Goal: Information Seeking & Learning: Learn about a topic

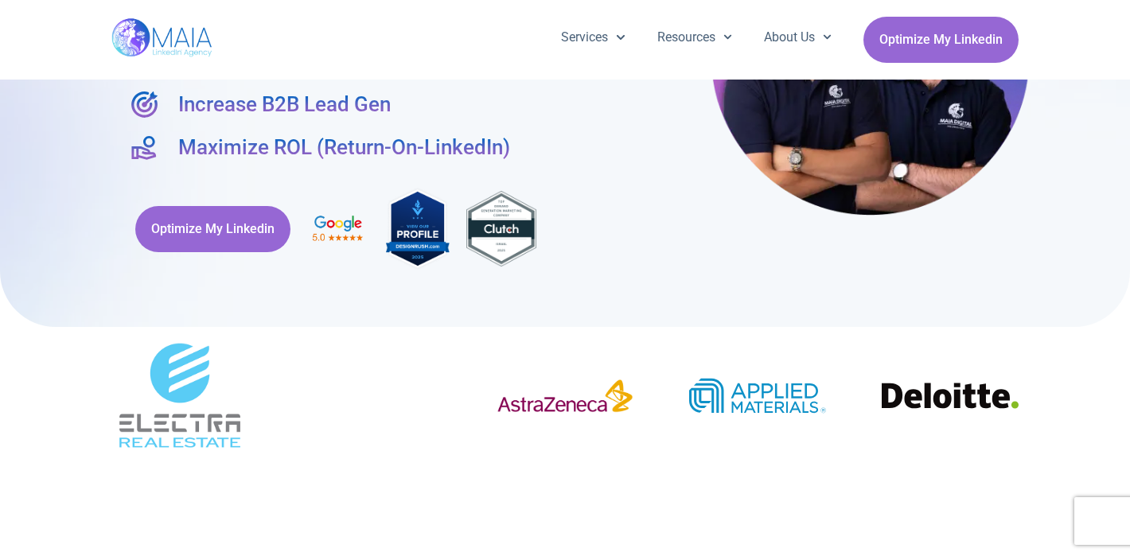
scroll to position [223, 0]
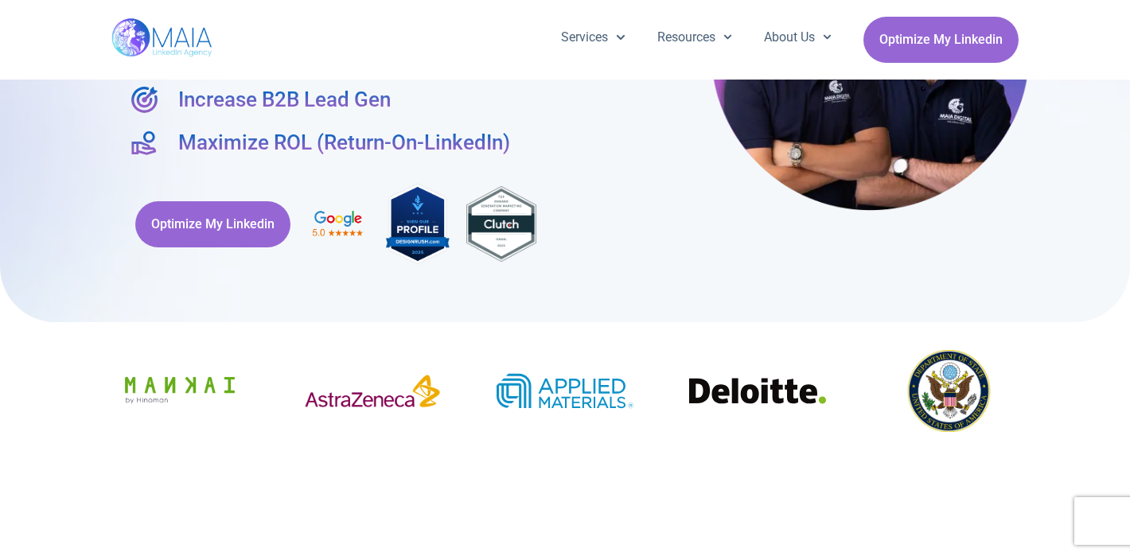
click at [429, 230] on img at bounding box center [418, 223] width 64 height 85
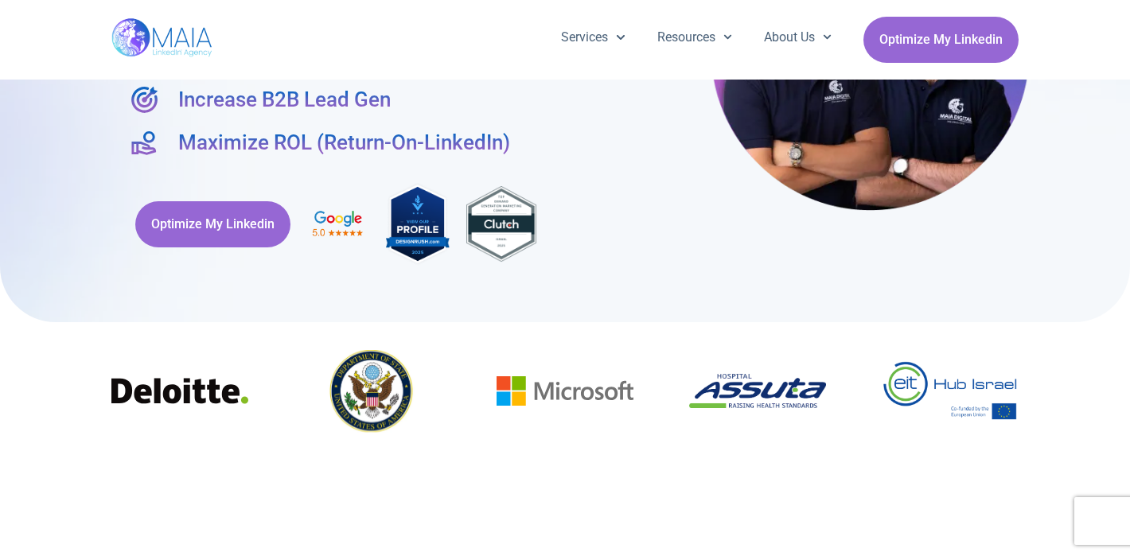
click at [488, 229] on img at bounding box center [502, 223] width 72 height 77
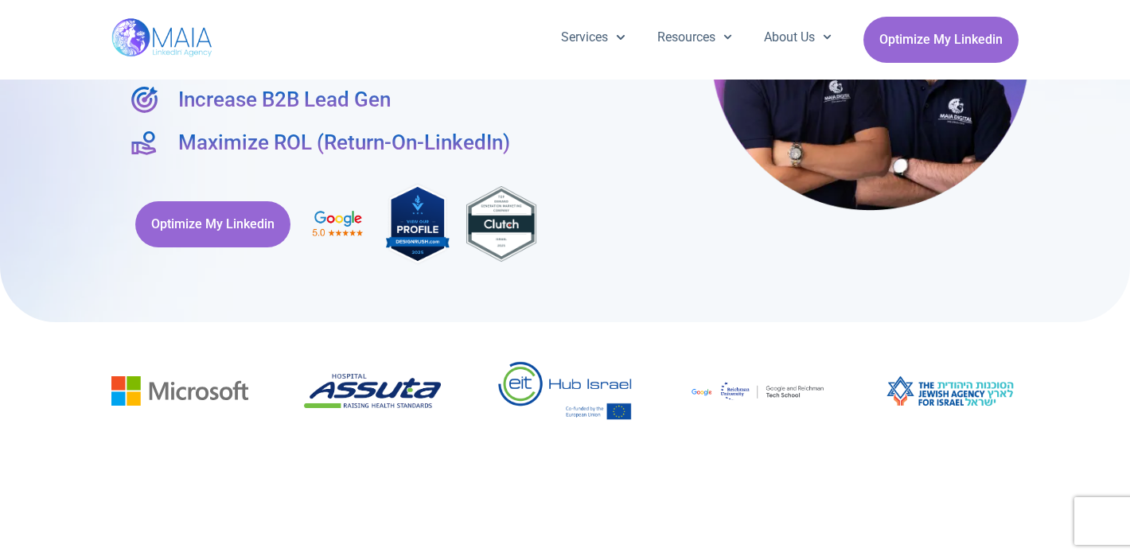
click at [333, 225] on img at bounding box center [338, 225] width 64 height 40
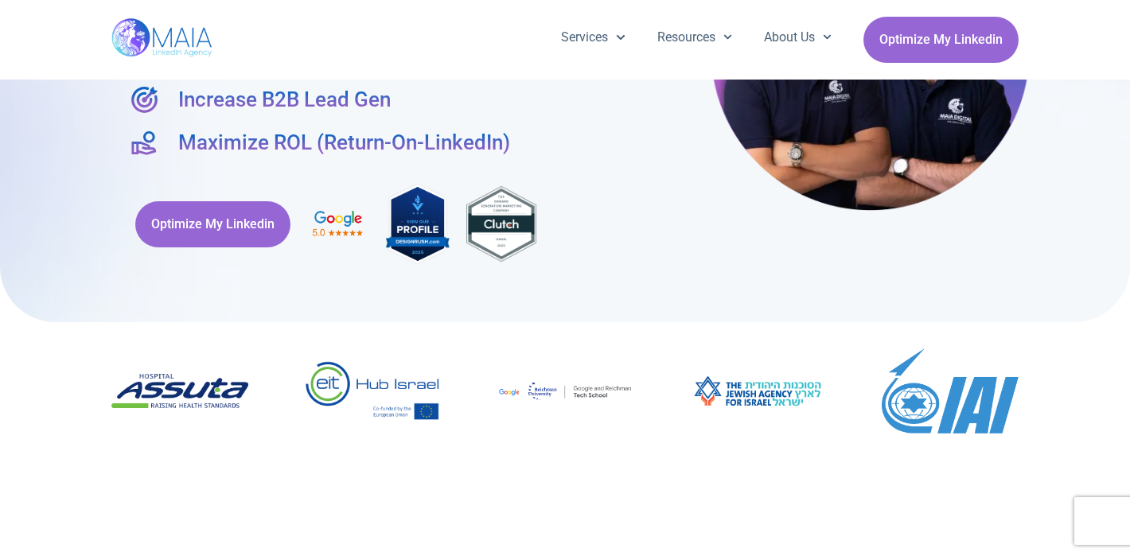
click at [336, 220] on img at bounding box center [338, 225] width 64 height 40
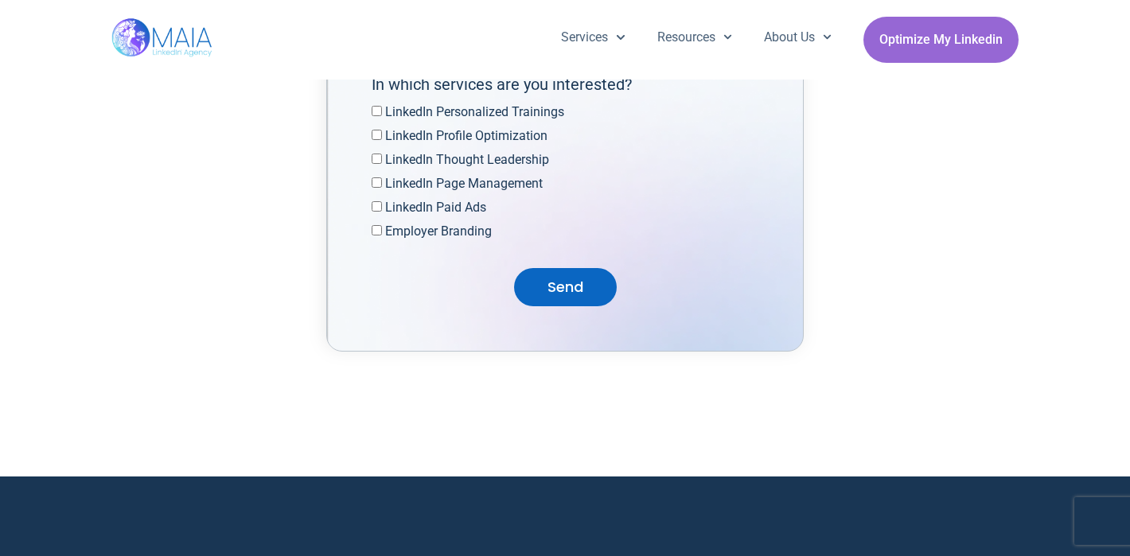
scroll to position [5240, 0]
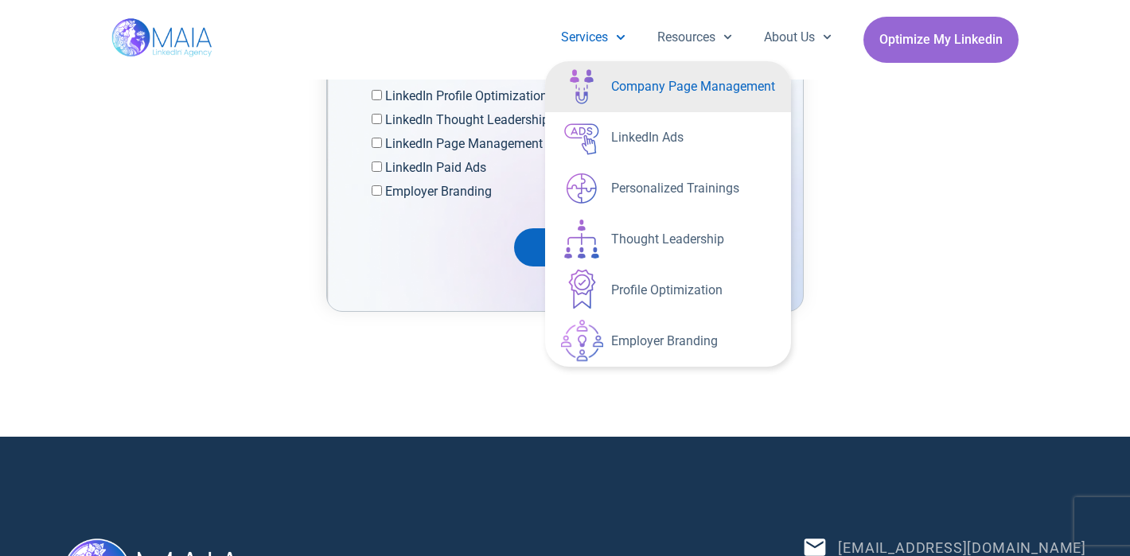
click at [628, 103] on link "Company Page Management" at bounding box center [668, 86] width 246 height 51
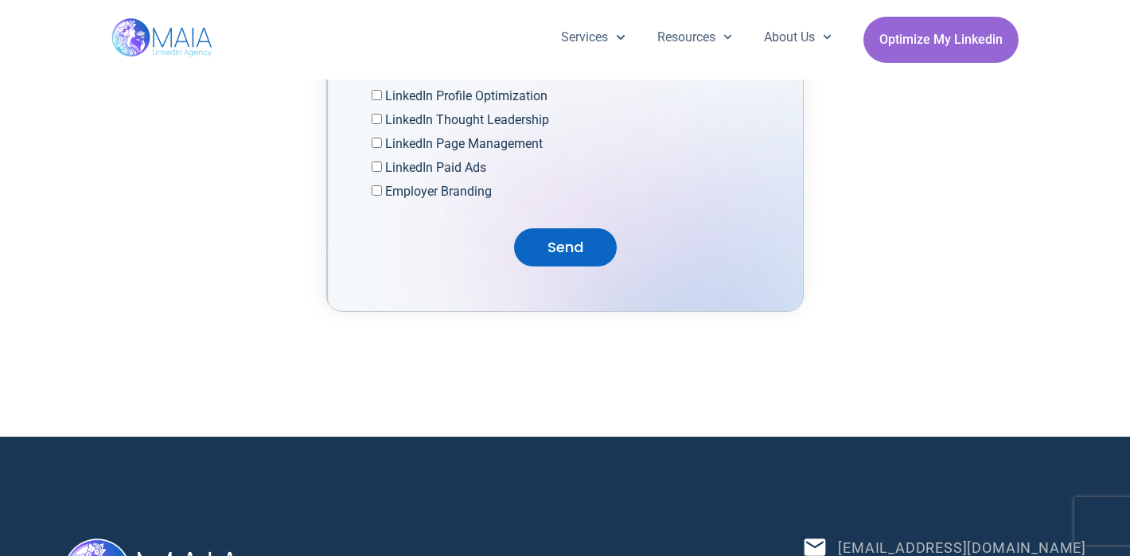
scroll to position [5280, 0]
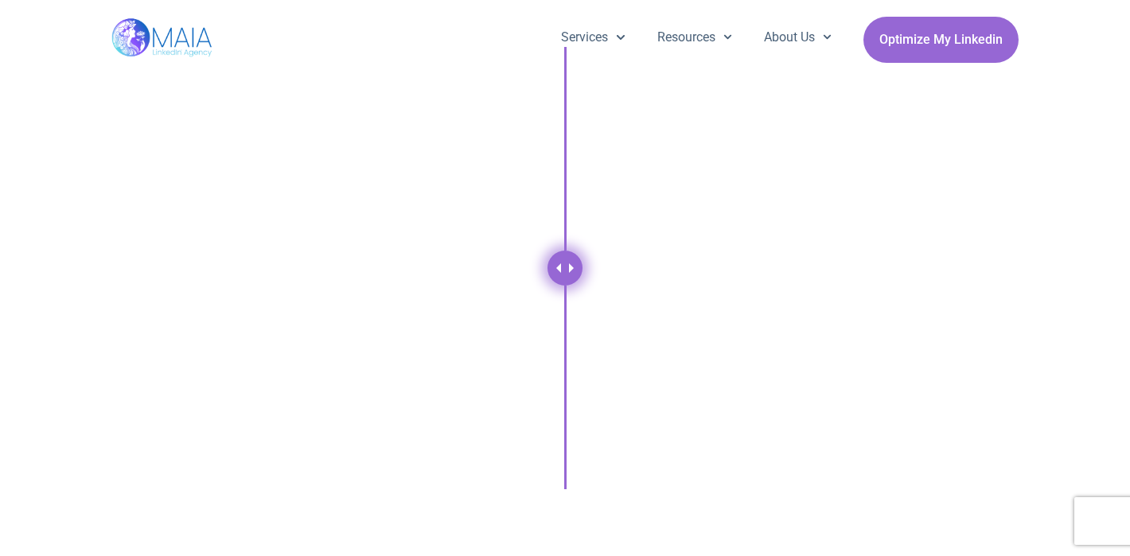
scroll to position [2389, 0]
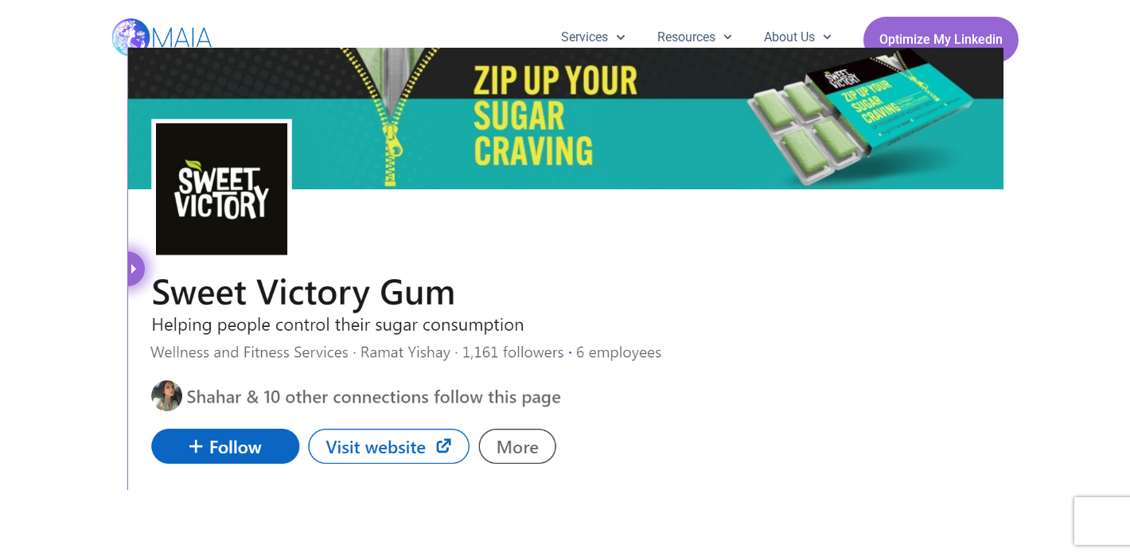
drag, startPoint x: 567, startPoint y: 259, endPoint x: -11, endPoint y: 318, distance: 580.7
click at [0, 318] on html "We value your privacy We use cookies to enhance your browsing experience, serve…" at bounding box center [565, 351] width 1130 height 5481
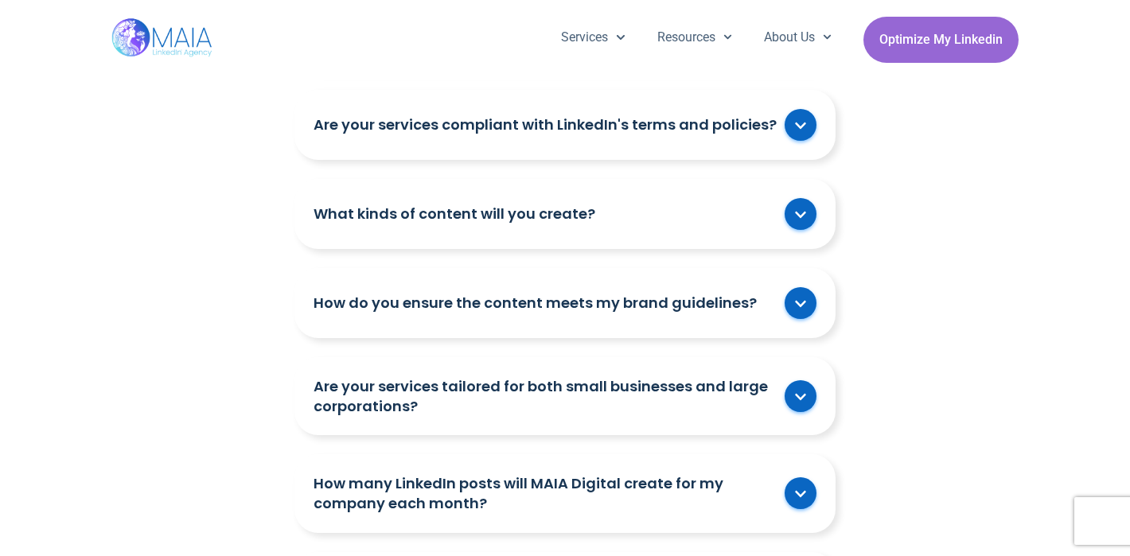
scroll to position [3108, 0]
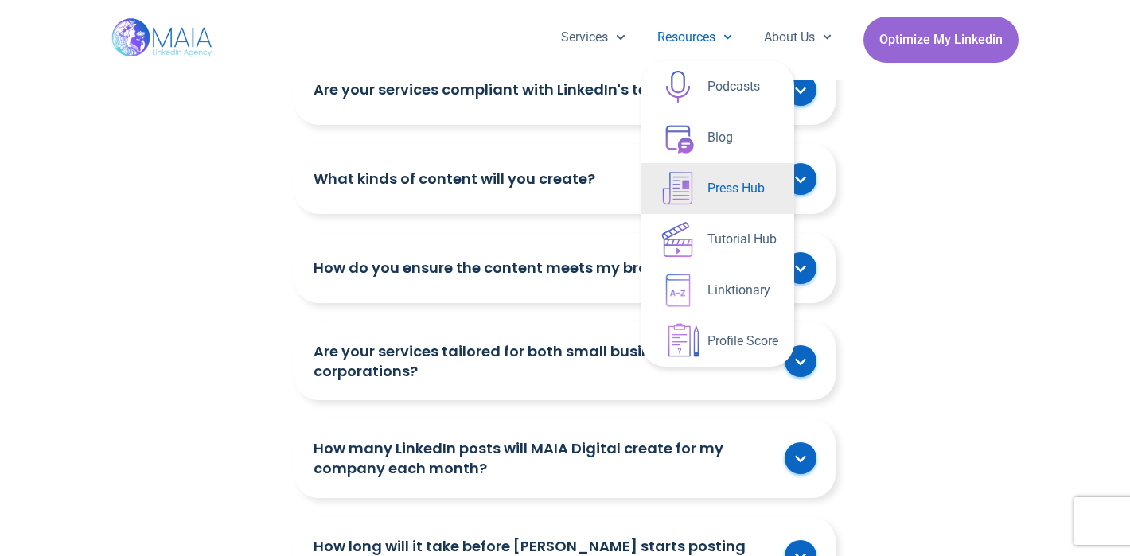
click at [686, 185] on link "Press Hub" at bounding box center [717, 188] width 153 height 51
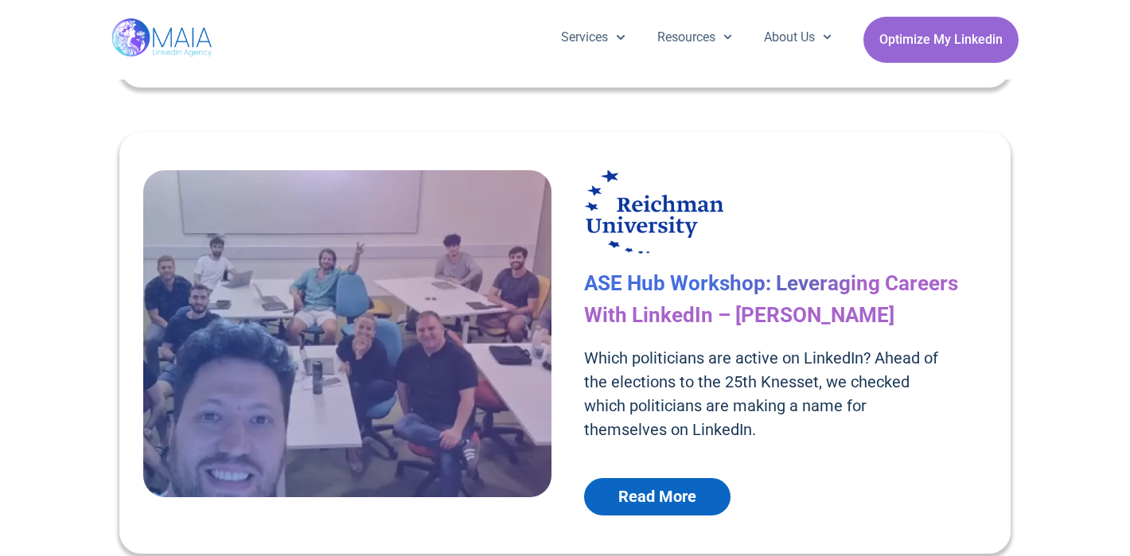
scroll to position [2130, 0]
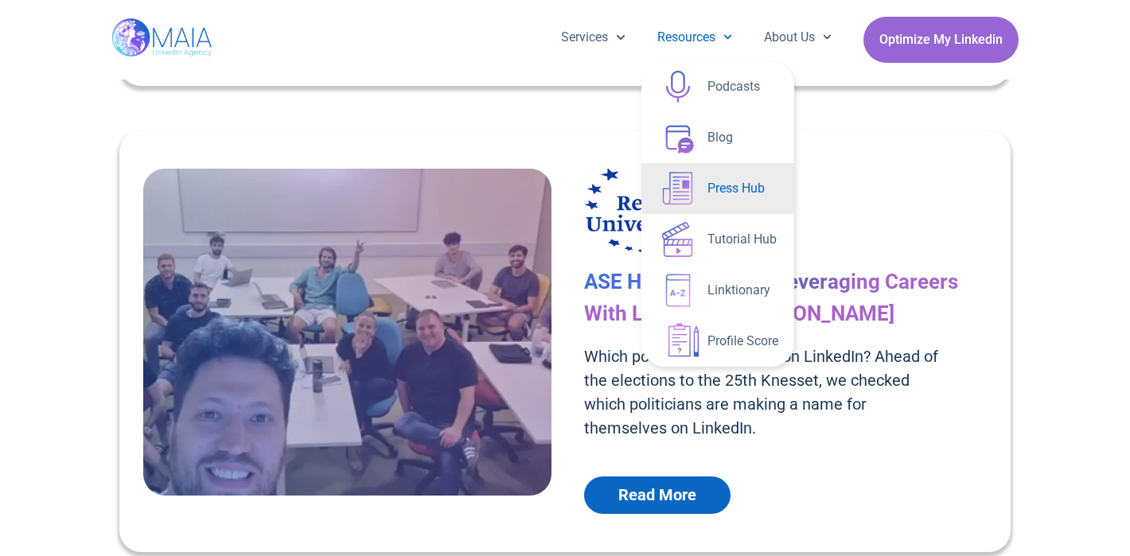
click at [671, 35] on link "Resources" at bounding box center [694, 37] width 107 height 41
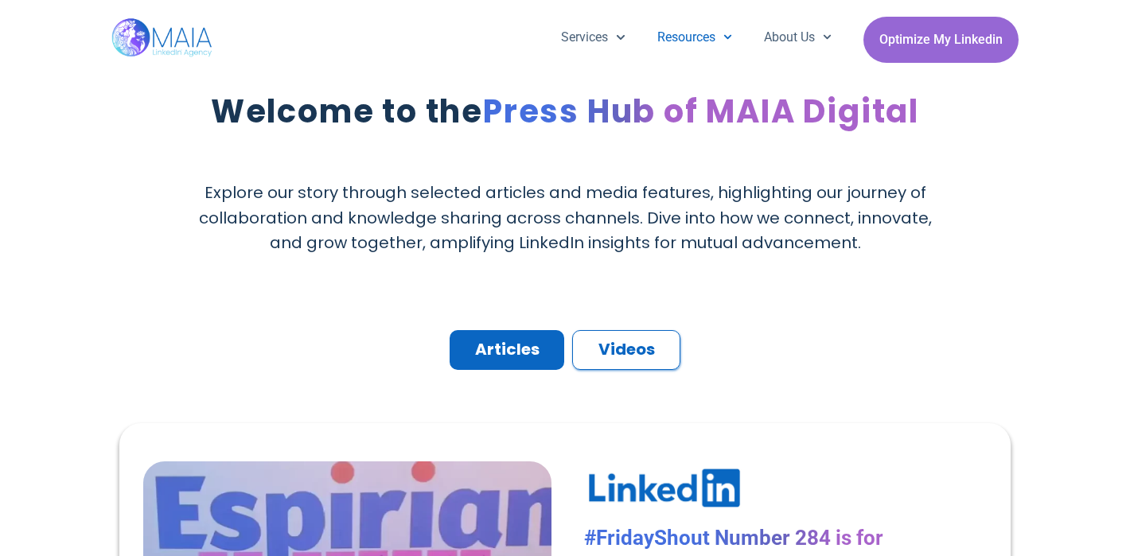
click at [671, 33] on link "Resources" at bounding box center [694, 37] width 107 height 41
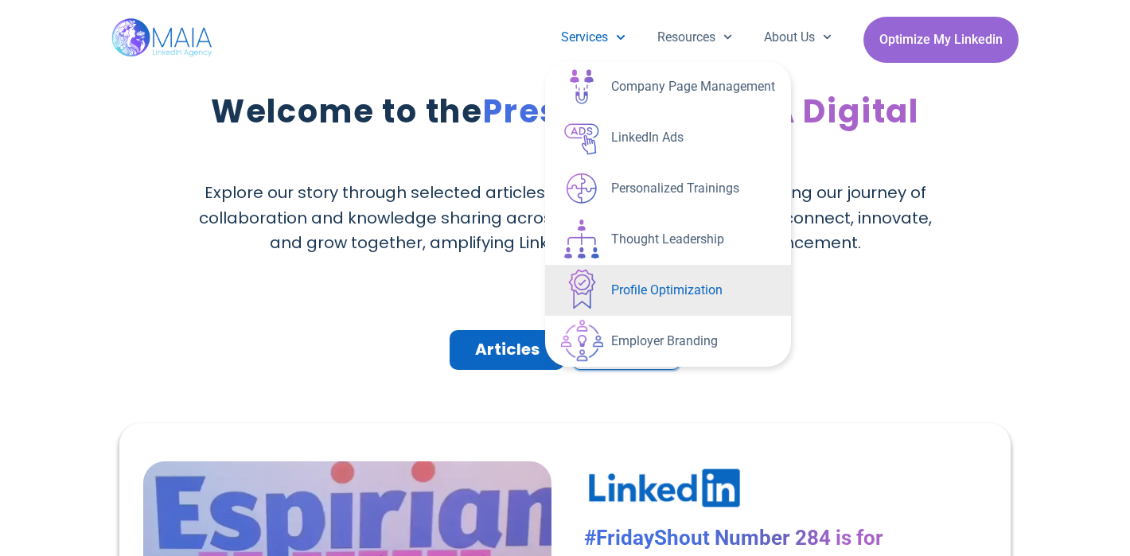
click at [622, 287] on link "Profile Optimization" at bounding box center [668, 290] width 246 height 51
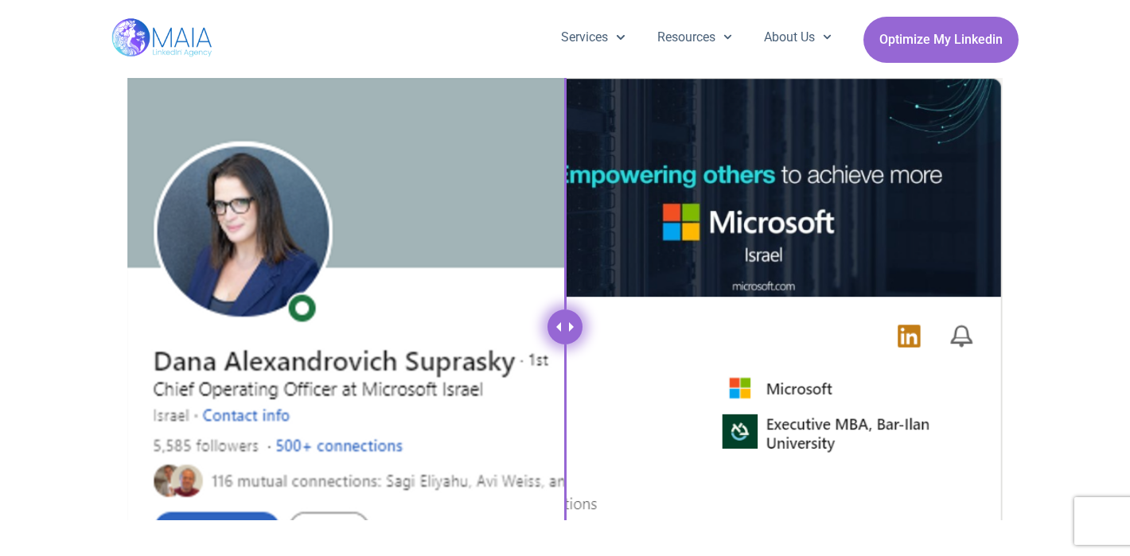
scroll to position [2220, 0]
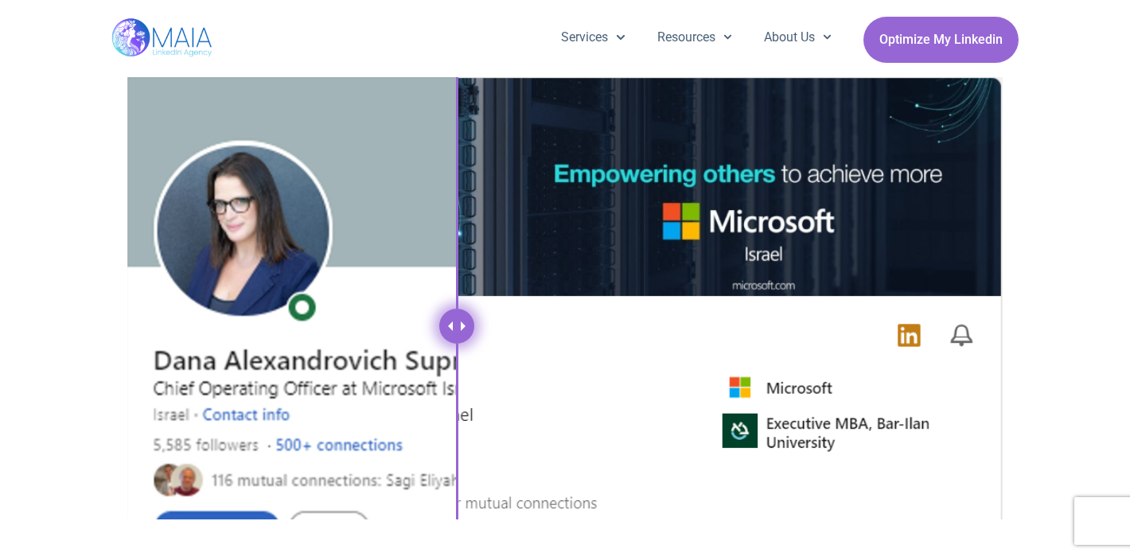
drag, startPoint x: 565, startPoint y: 321, endPoint x: 415, endPoint y: 374, distance: 159.6
click at [439, 344] on div at bounding box center [456, 326] width 35 height 35
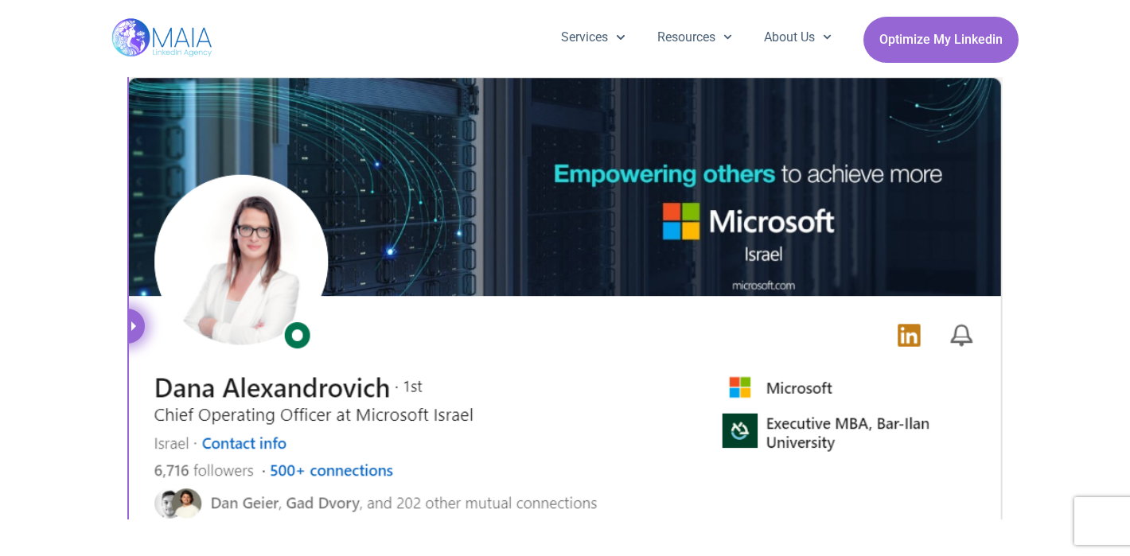
drag, startPoint x: 419, startPoint y: 323, endPoint x: 121, endPoint y: 408, distance: 309.6
click at [121, 408] on div at bounding box center [564, 298] width 891 height 458
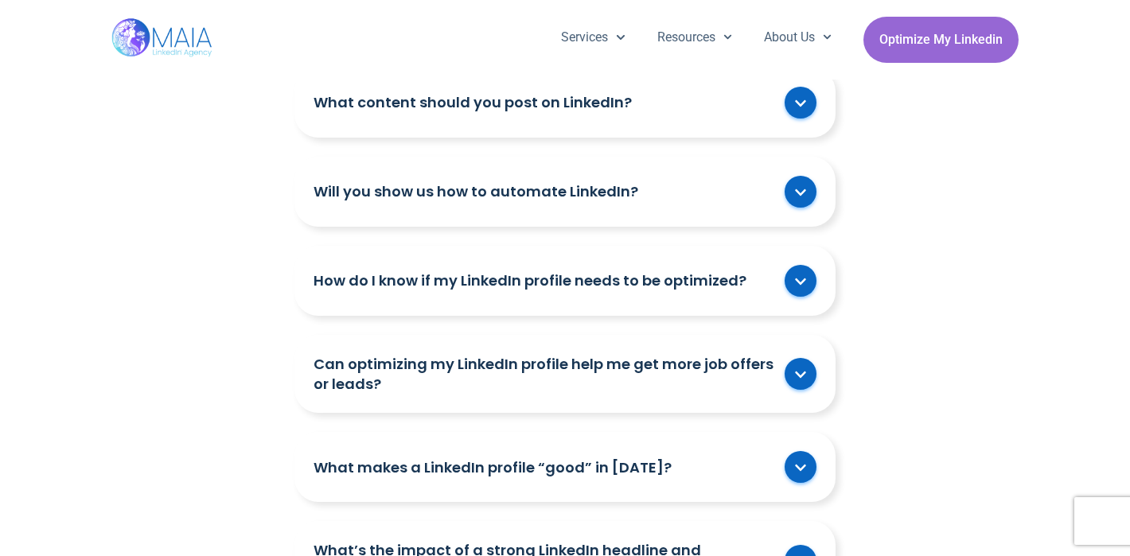
scroll to position [2844, 0]
